Goal: Find specific page/section: Find specific page/section

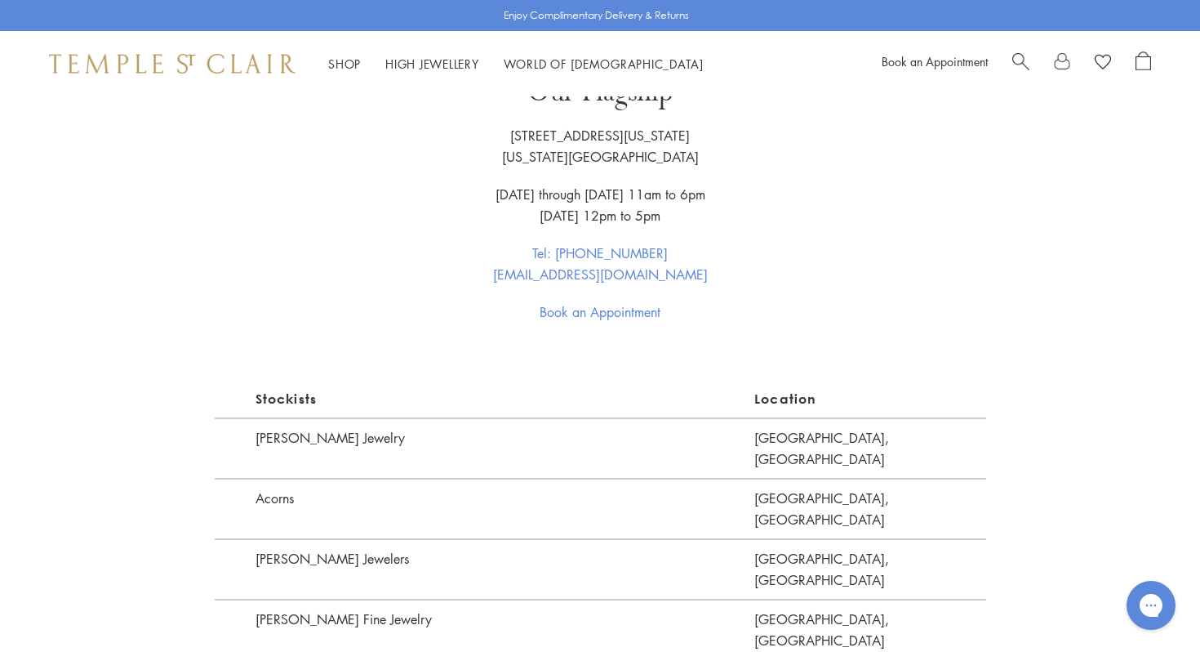
scroll to position [849, 0]
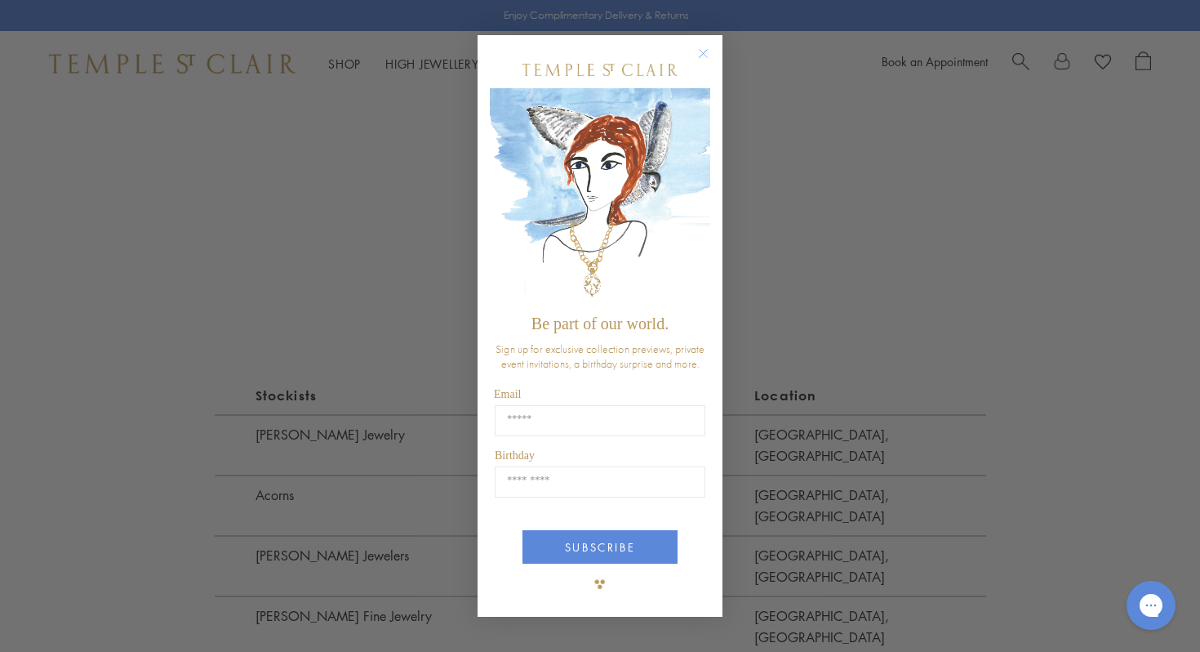
click at [840, 266] on div "Close dialog Be part of our world. Sign up for exclusive collection previews, p…" at bounding box center [600, 326] width 1200 height 652
click at [700, 59] on circle "Close dialog" at bounding box center [704, 54] width 20 height 20
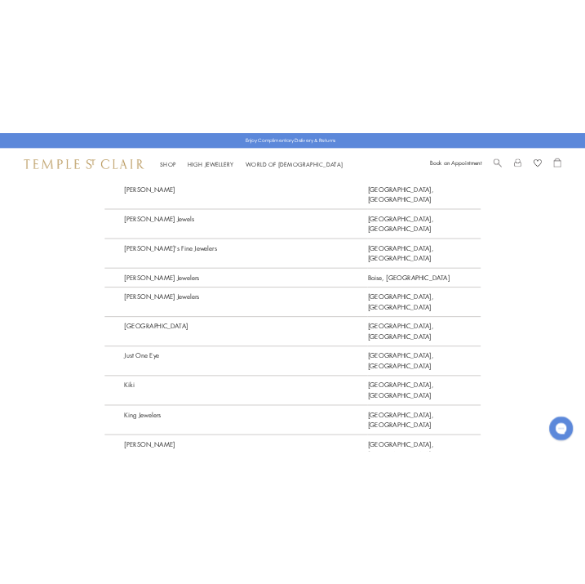
scroll to position [2515, 0]
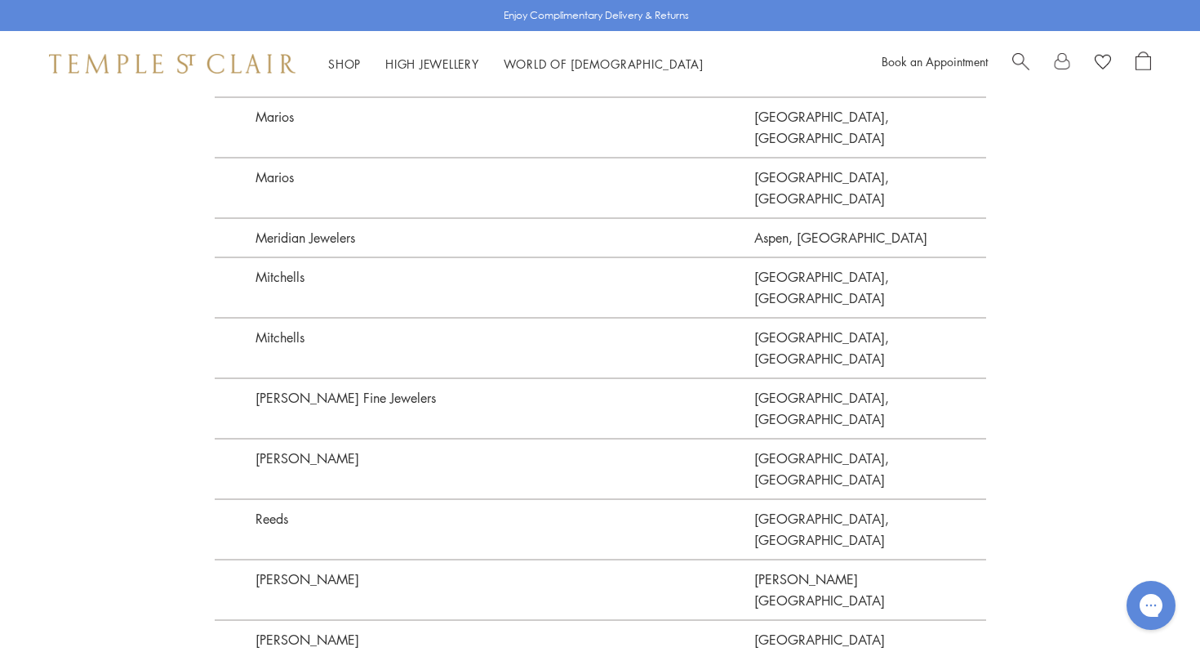
scroll to position [3661, 0]
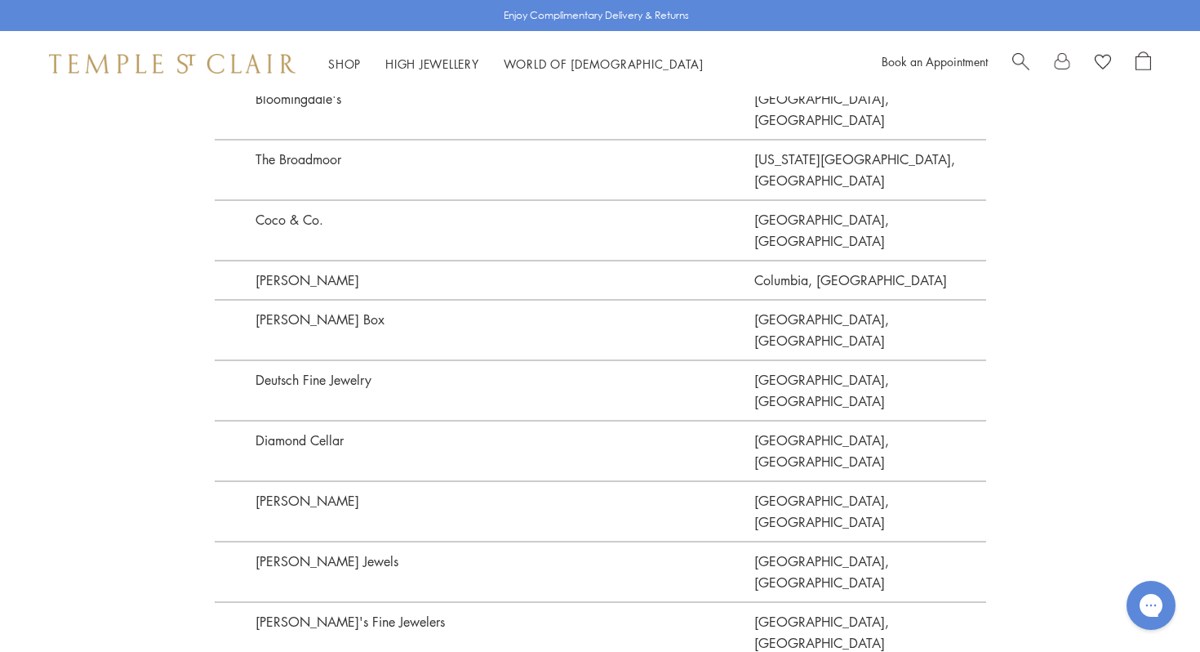
scroll to position [2087, 0]
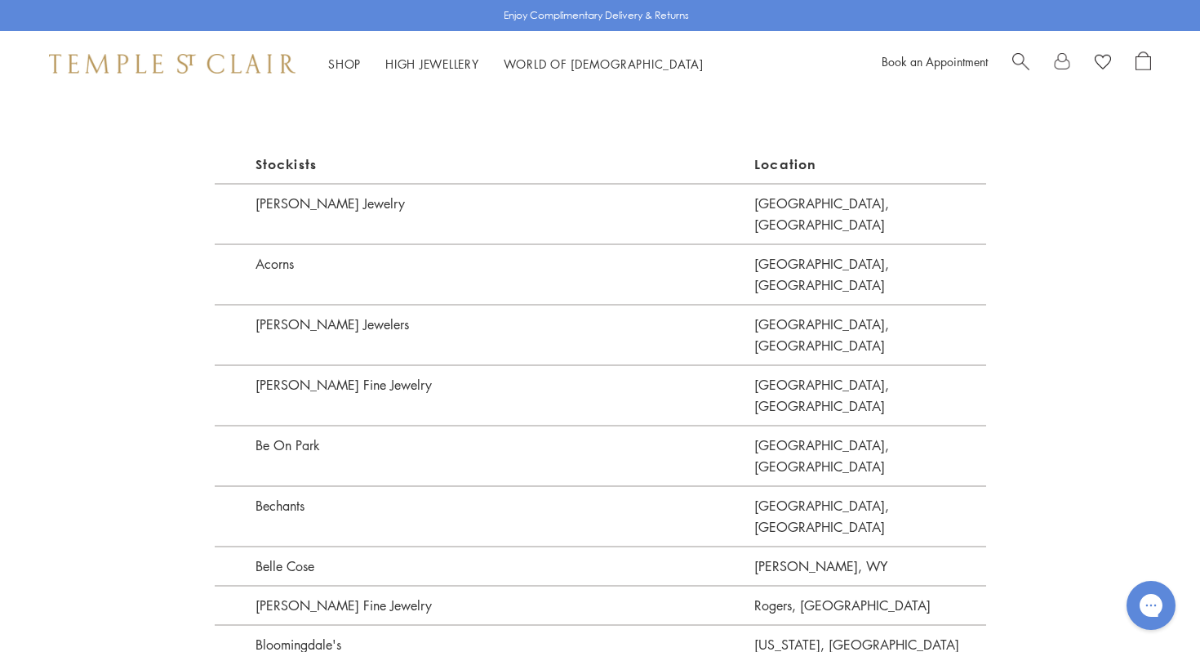
scroll to position [1045, 0]
